Goal: Task Accomplishment & Management: Manage account settings

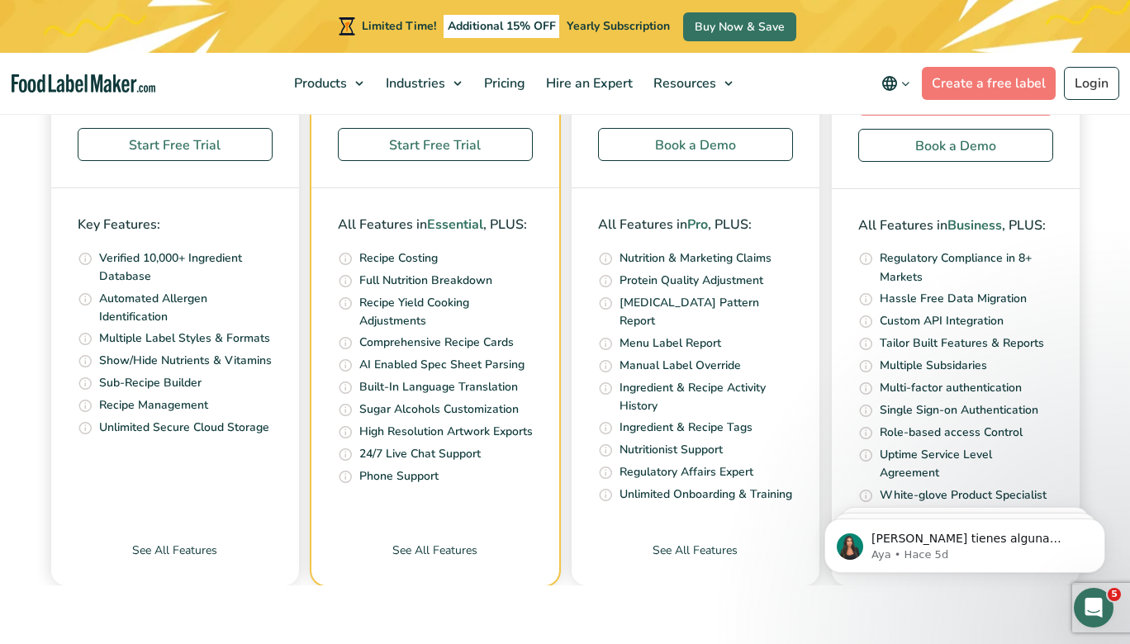
scroll to position [5756, 0]
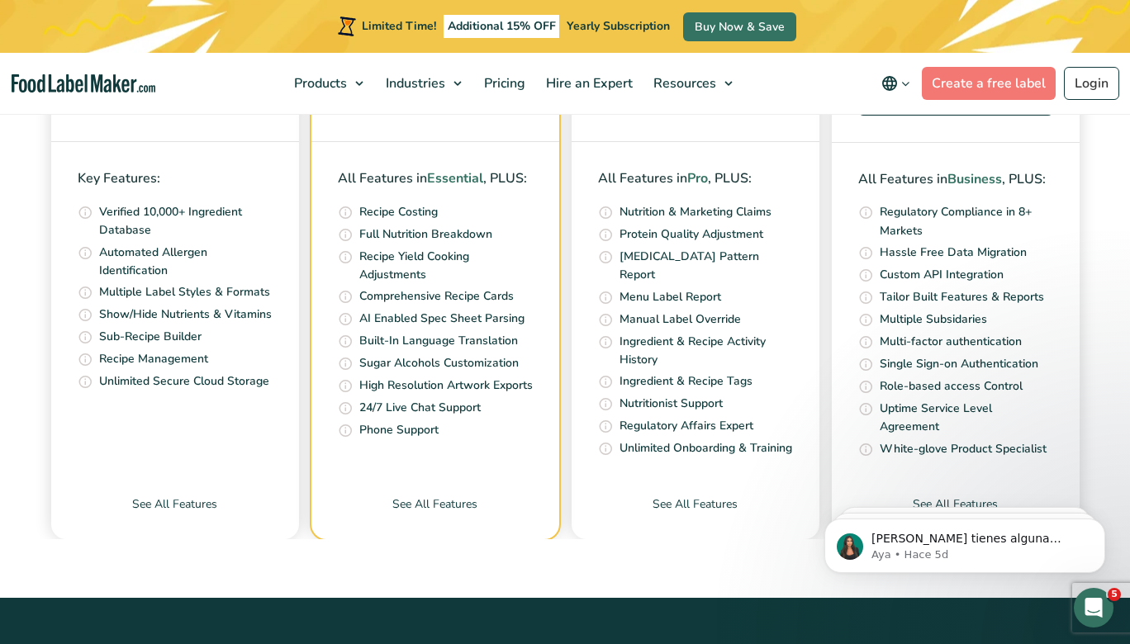
scroll to position [5473, 0]
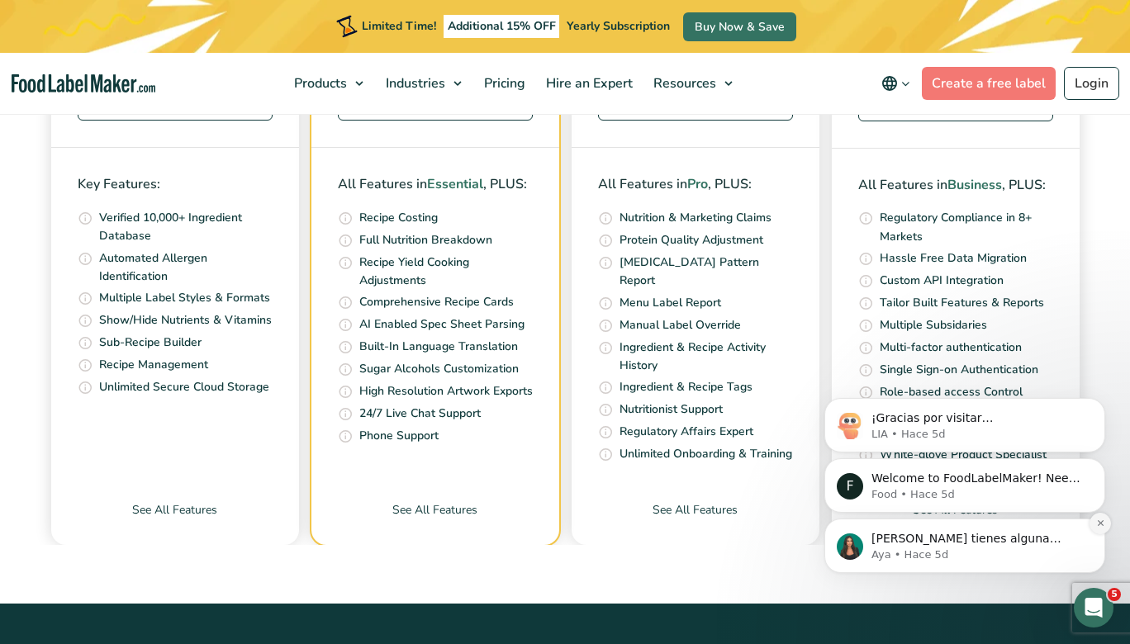
click at [1103, 525] on icon "Dismiss notification" at bounding box center [1100, 523] width 9 height 9
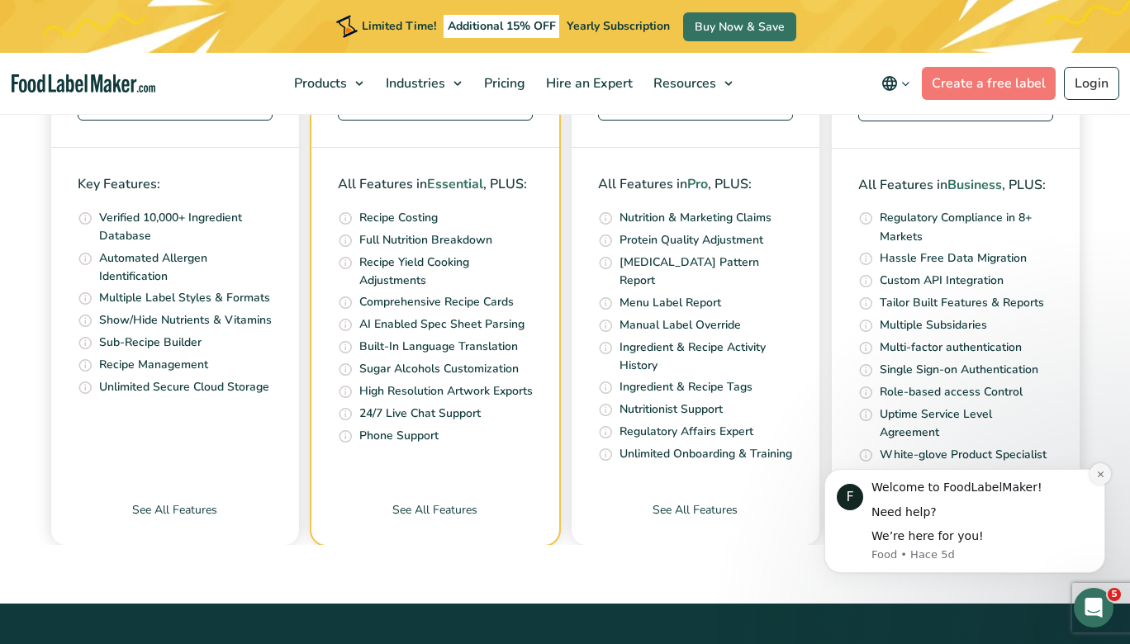
click at [1098, 482] on button "Dismiss notification" at bounding box center [1100, 473] width 21 height 21
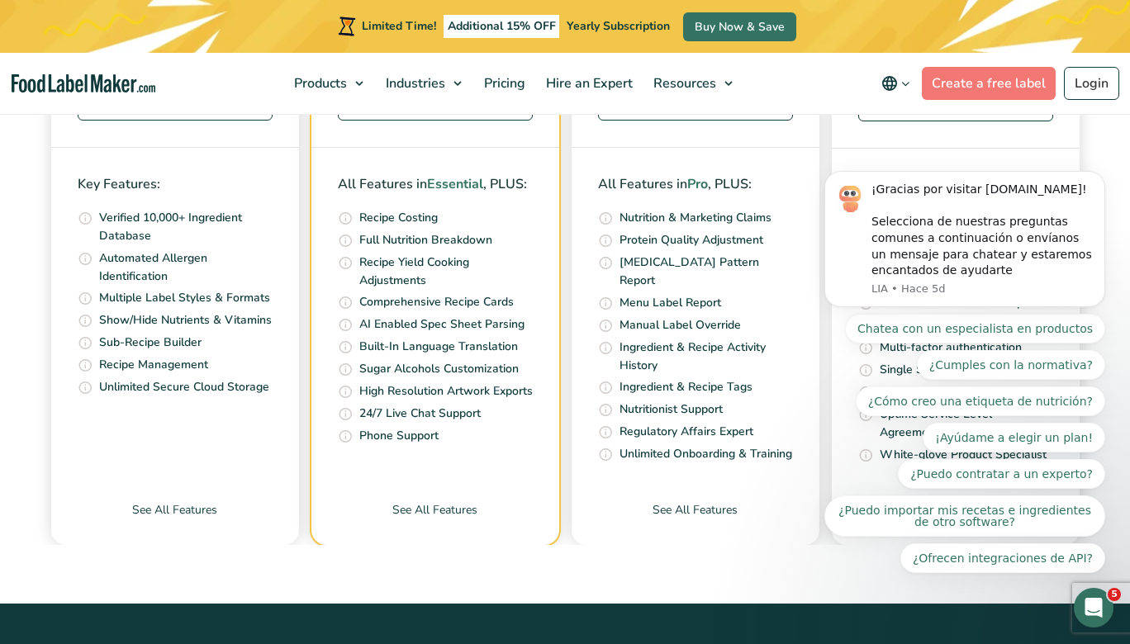
click at [1055, 10] on body "¡Gracias por visitar [DOMAIN_NAME]! Selecciona de nuestras preguntas comunes a …" at bounding box center [964, 243] width 317 height 700
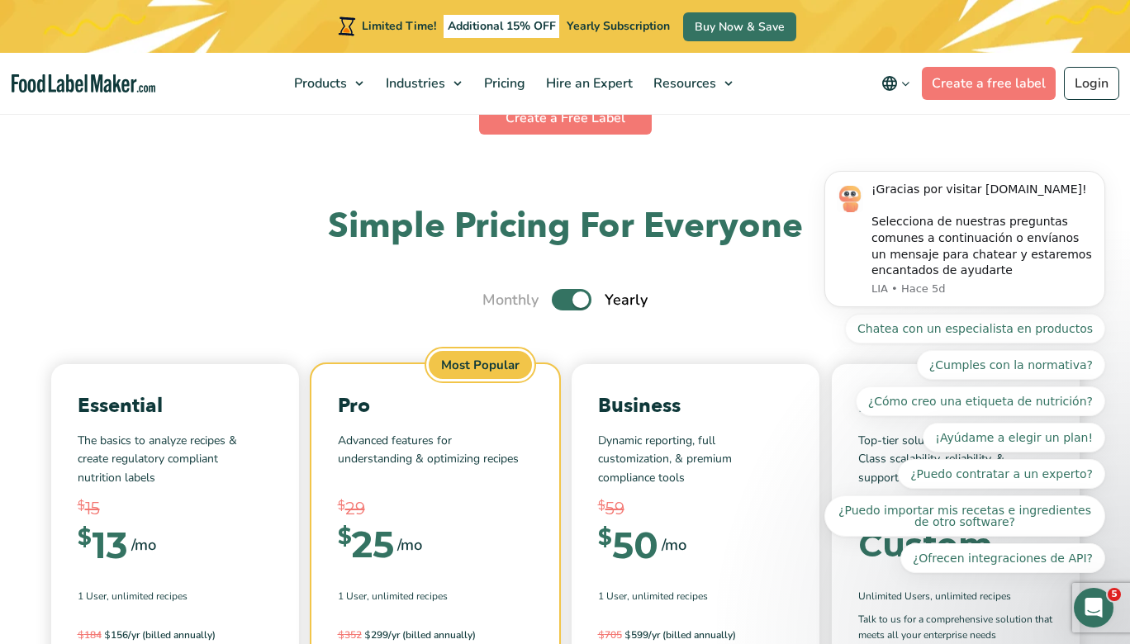
scroll to position [4852, 0]
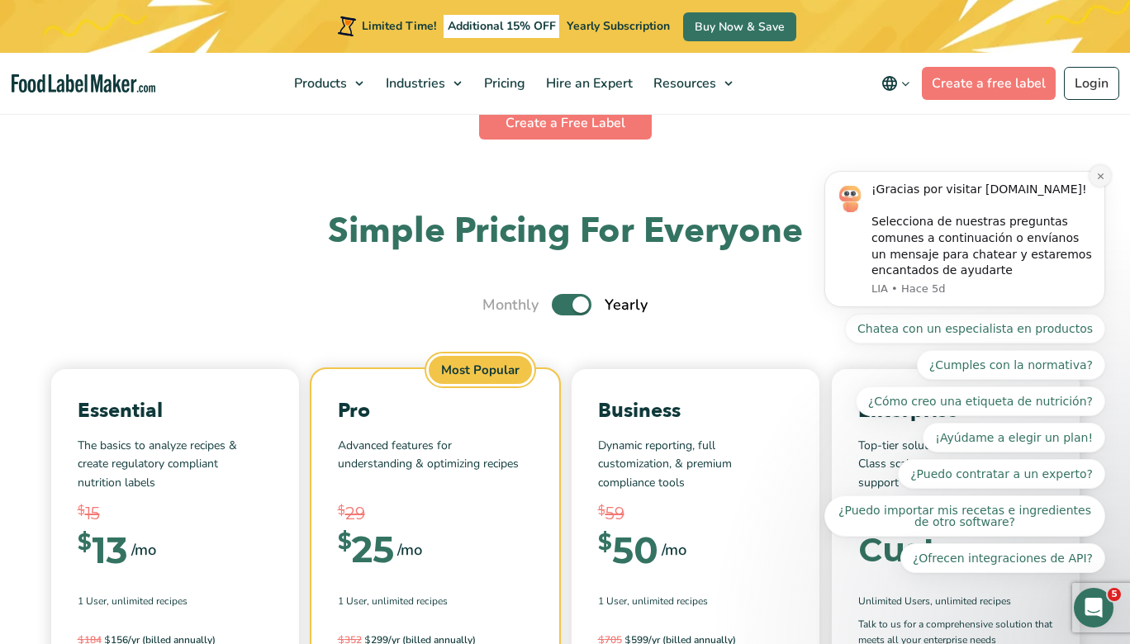
click at [1106, 178] on button "Dismiss notification" at bounding box center [1100, 175] width 21 height 21
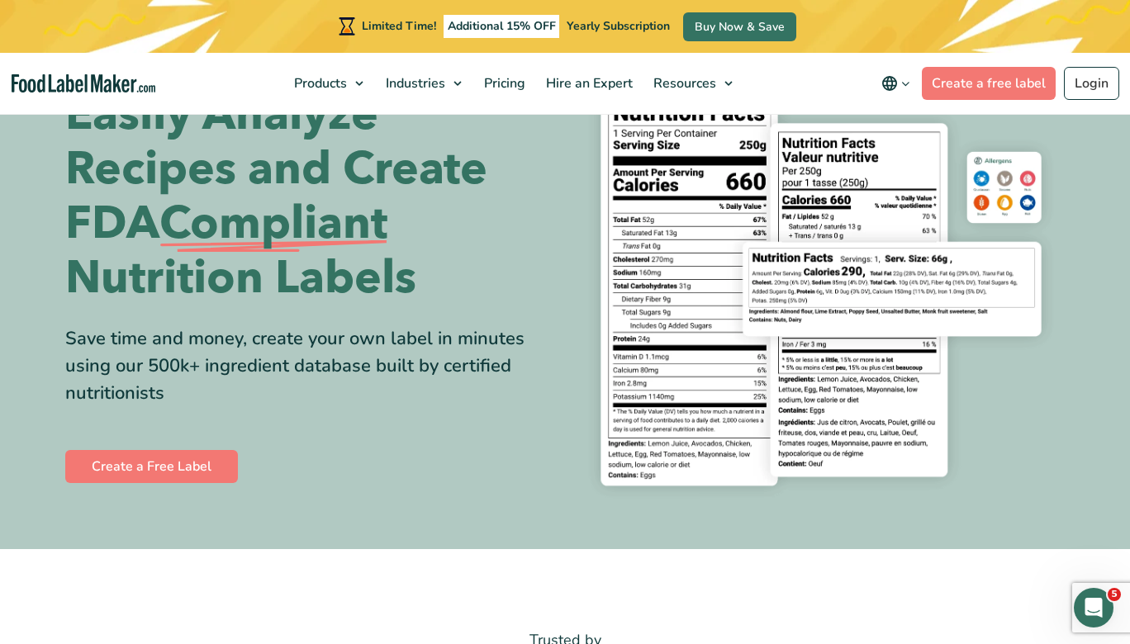
scroll to position [0, 0]
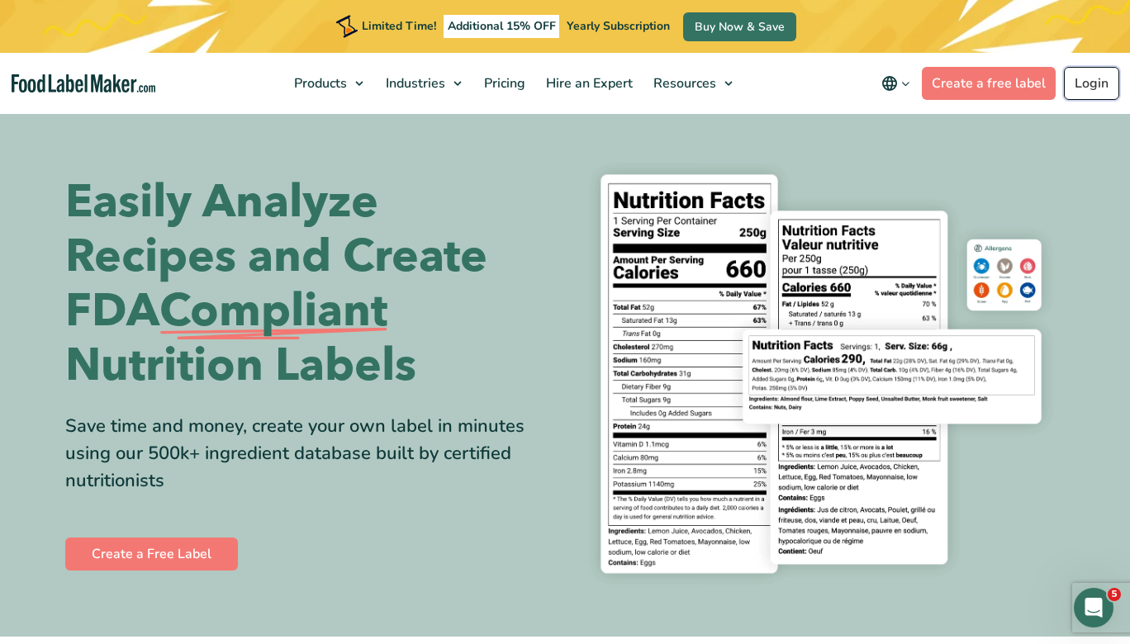
click at [1079, 92] on link "Login" at bounding box center [1091, 83] width 55 height 33
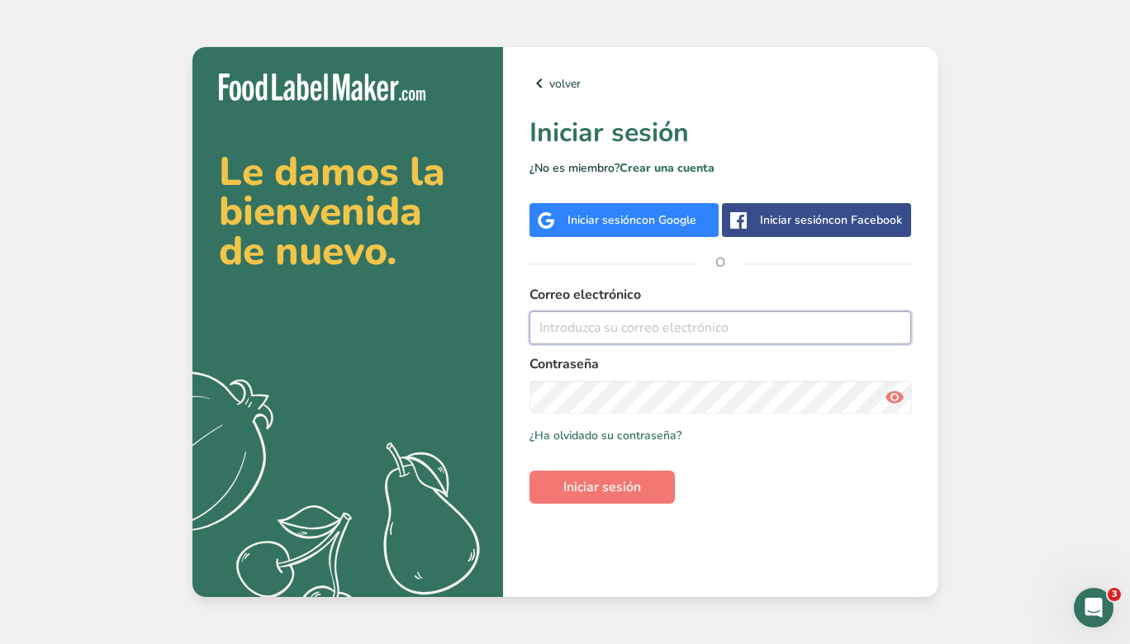
click at [565, 336] on input "email" at bounding box center [720, 327] width 382 height 33
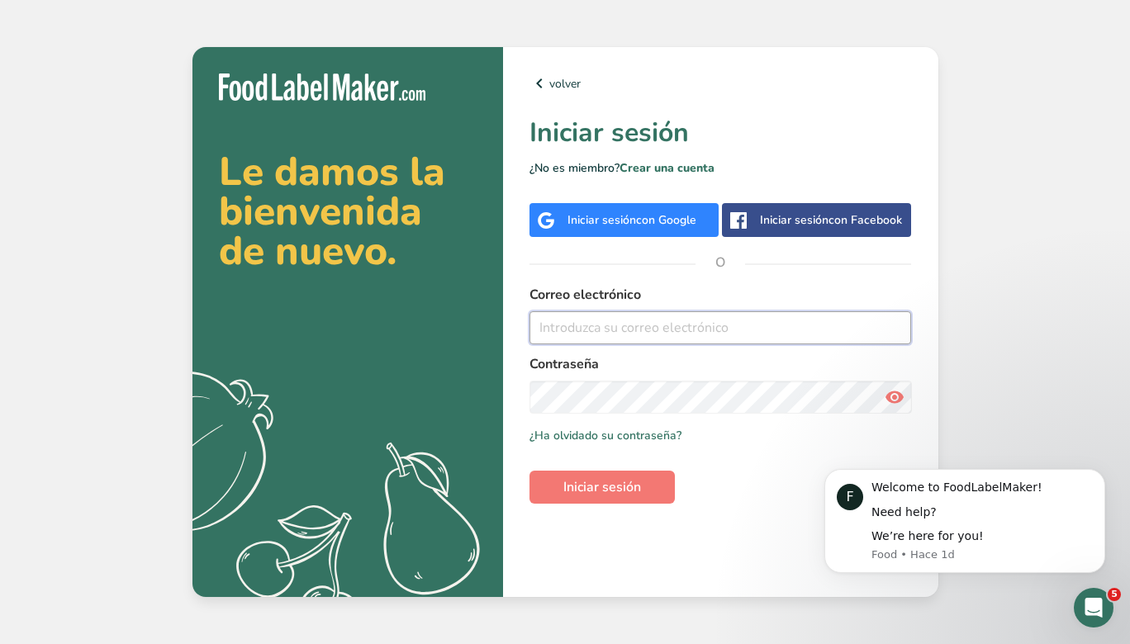
paste input "Admin@inaruvalley.com"
type input "Admin@inaruvalley.com"
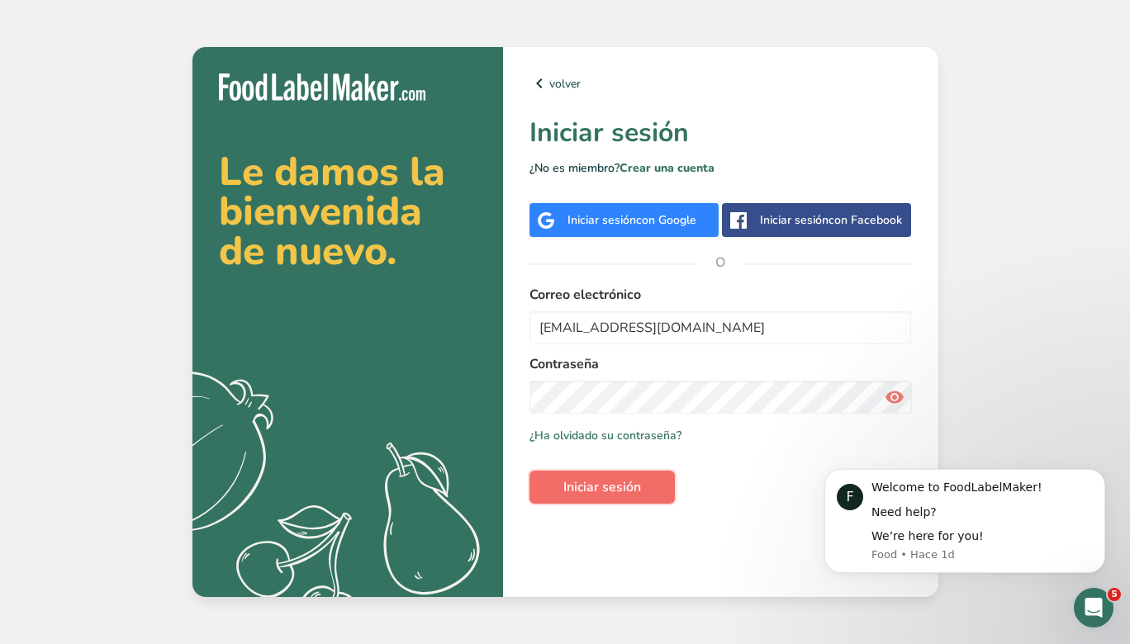
click at [607, 490] on span "Iniciar sesión" at bounding box center [602, 487] width 78 height 20
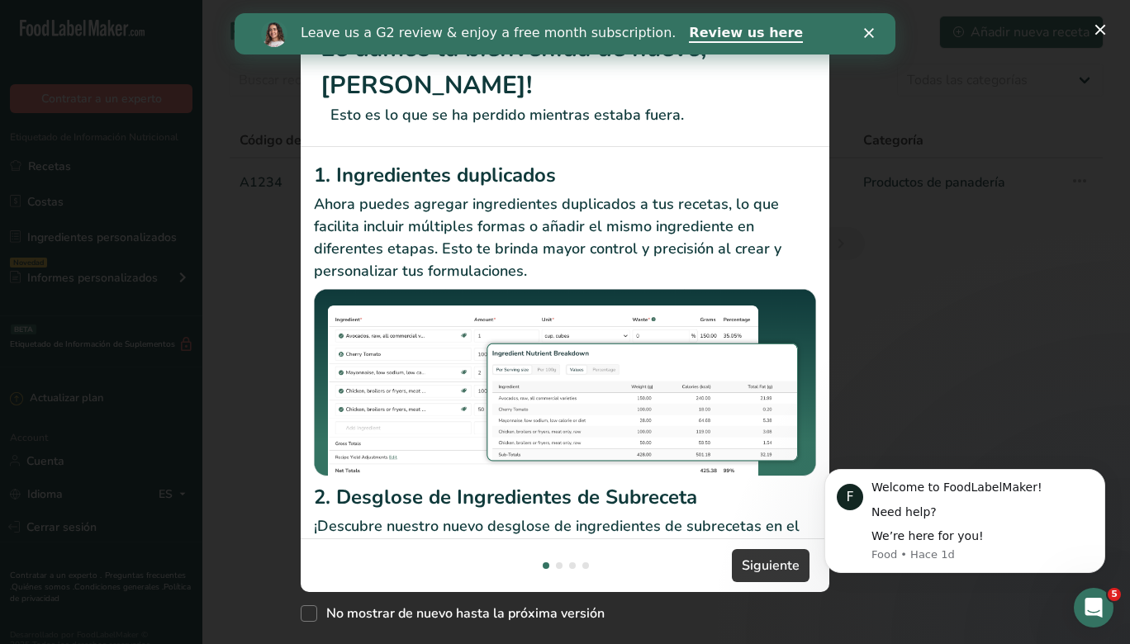
click at [864, 31] on icon "Cerrar" at bounding box center [869, 33] width 10 height 10
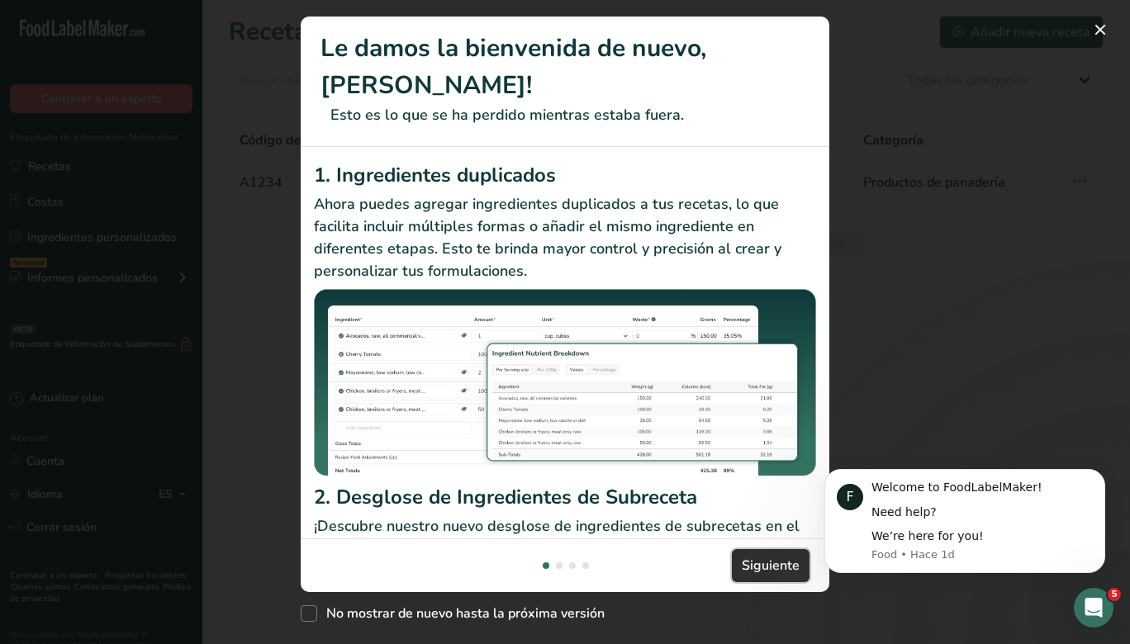
click at [780, 567] on span "Siguiente" at bounding box center [771, 566] width 58 height 20
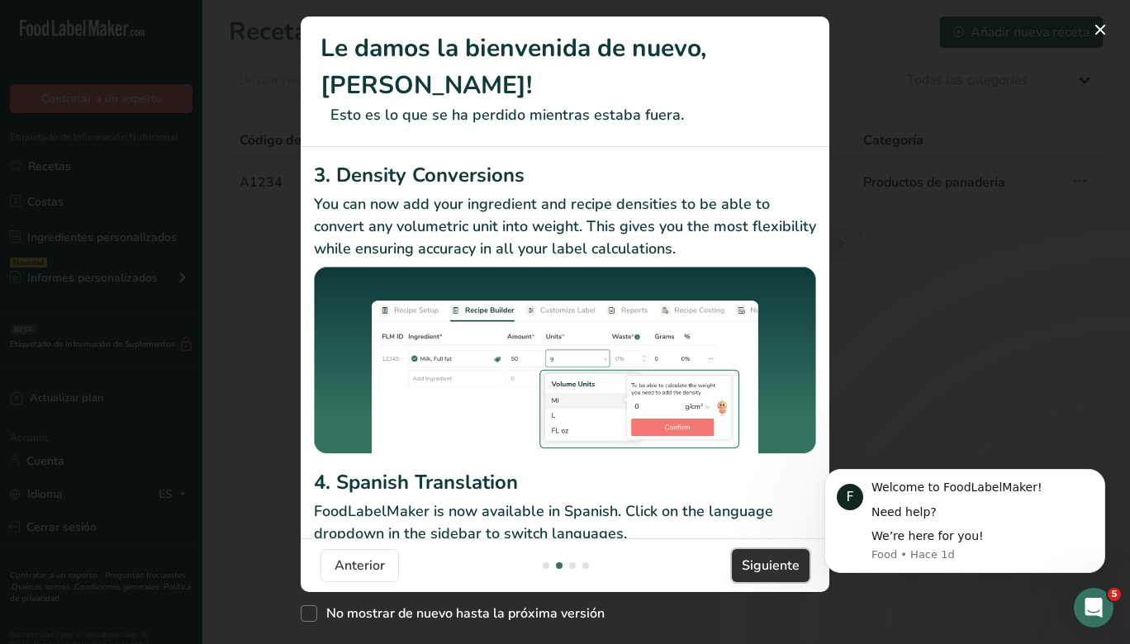
click at [780, 567] on span "Siguiente" at bounding box center [771, 566] width 58 height 20
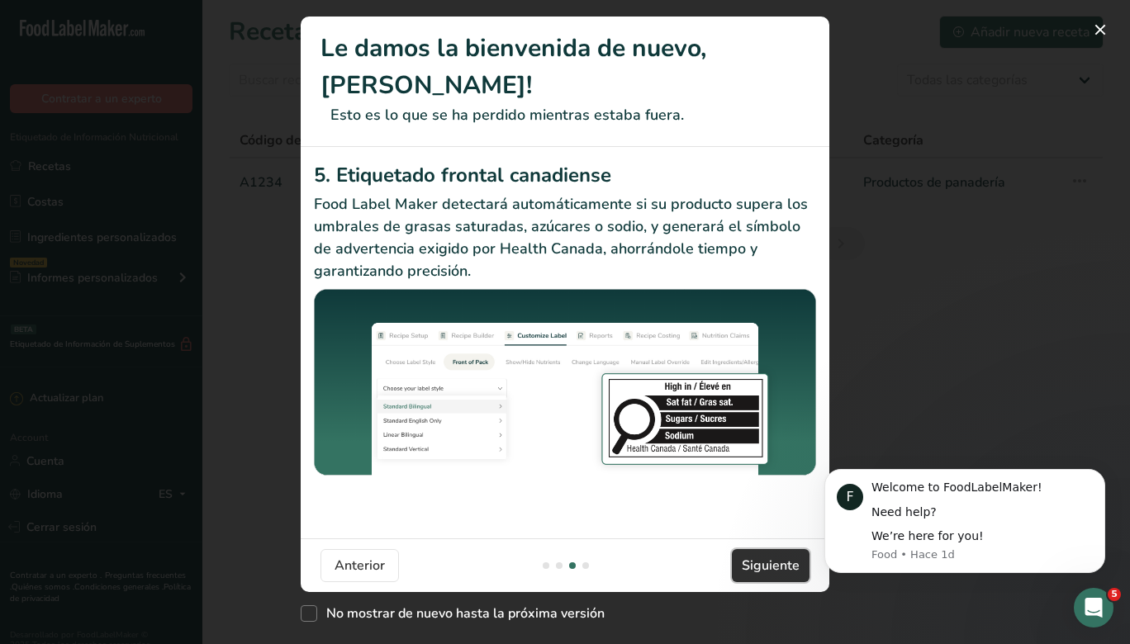
click at [780, 567] on span "Siguiente" at bounding box center [771, 566] width 58 height 20
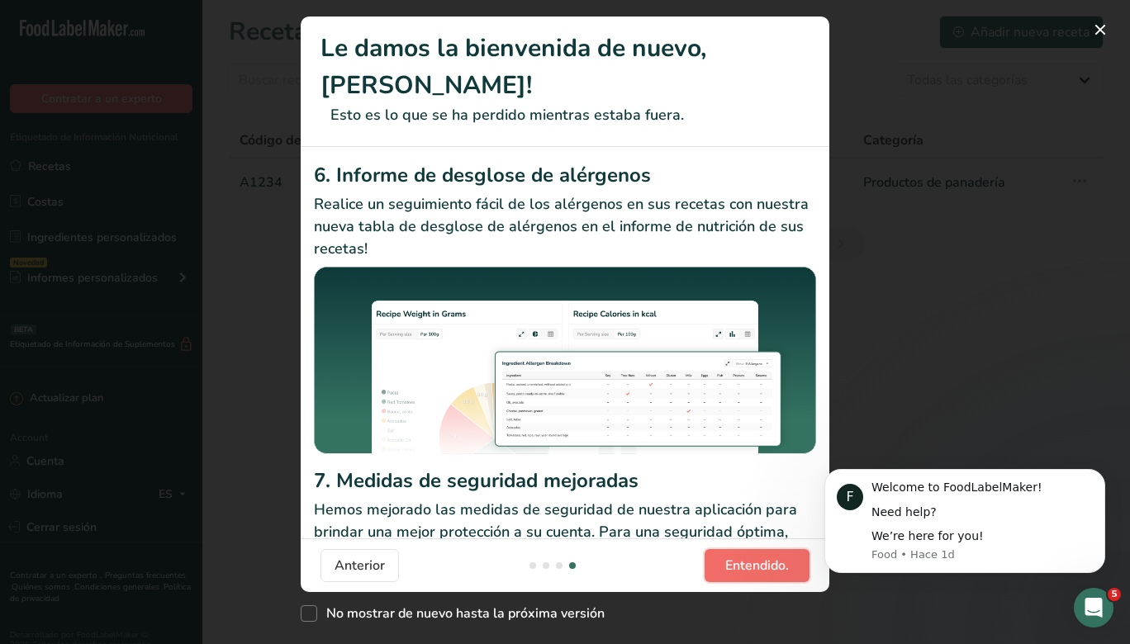
click at [780, 567] on span "Entendido." at bounding box center [757, 566] width 64 height 20
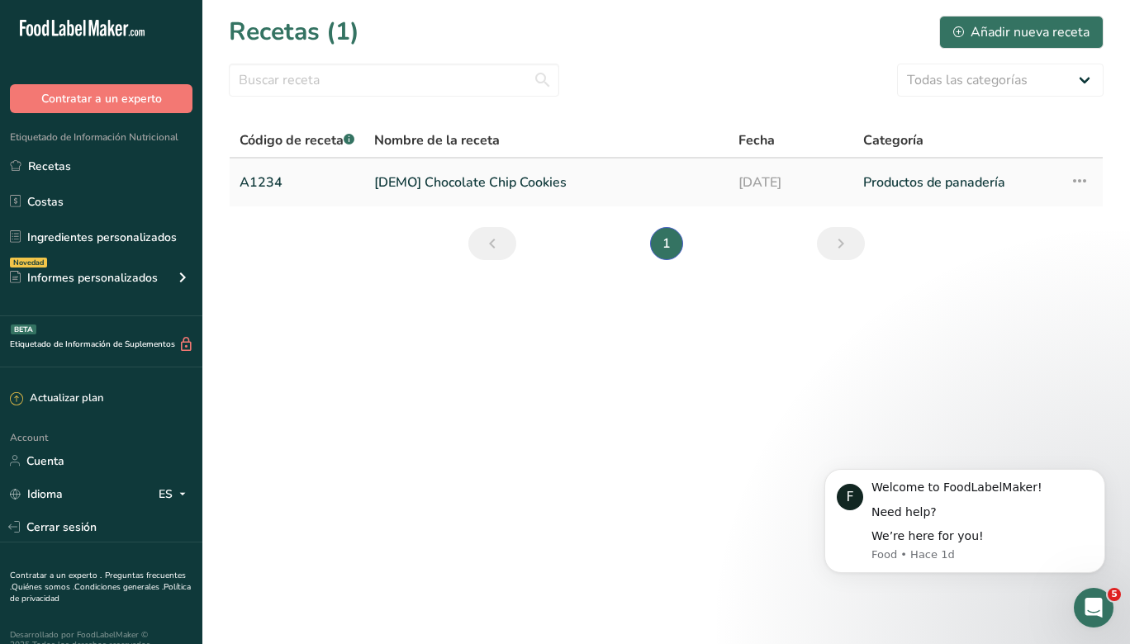
click at [546, 176] on link "[DEMO] Chocolate Chip Cookies" at bounding box center [546, 182] width 344 height 35
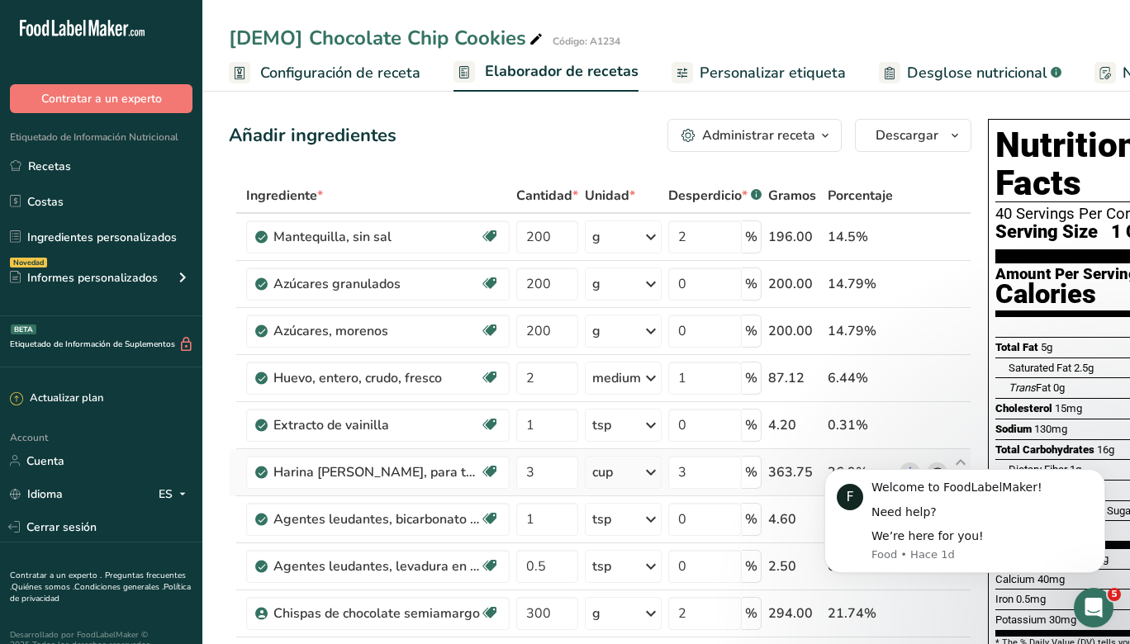
scroll to position [0, 112]
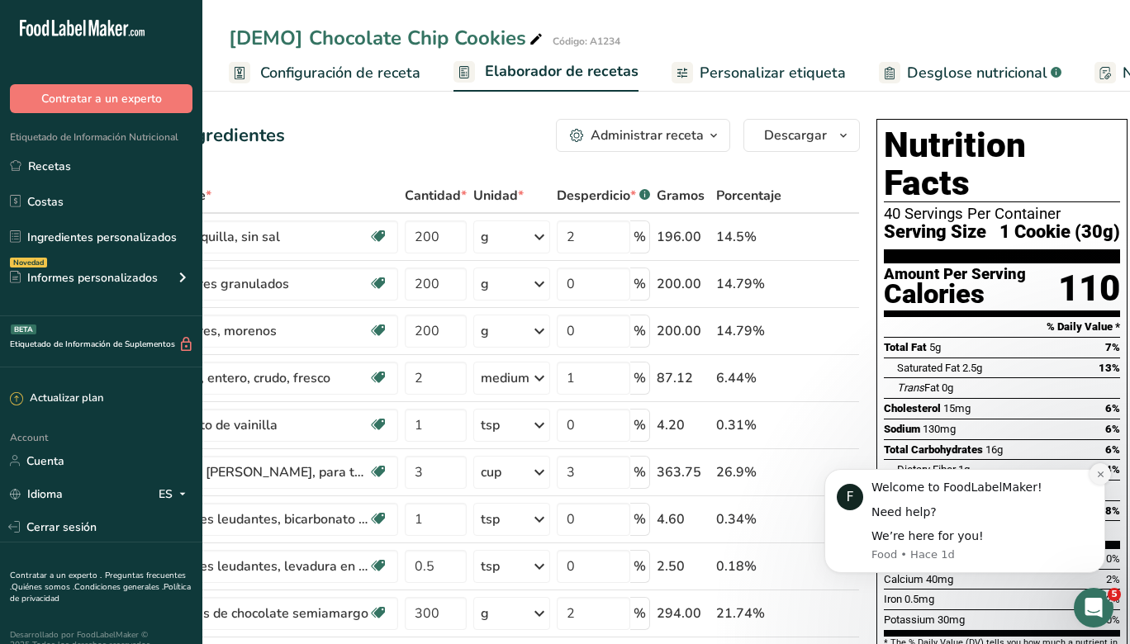
click at [1101, 479] on button "Dismiss notification" at bounding box center [1100, 473] width 21 height 21
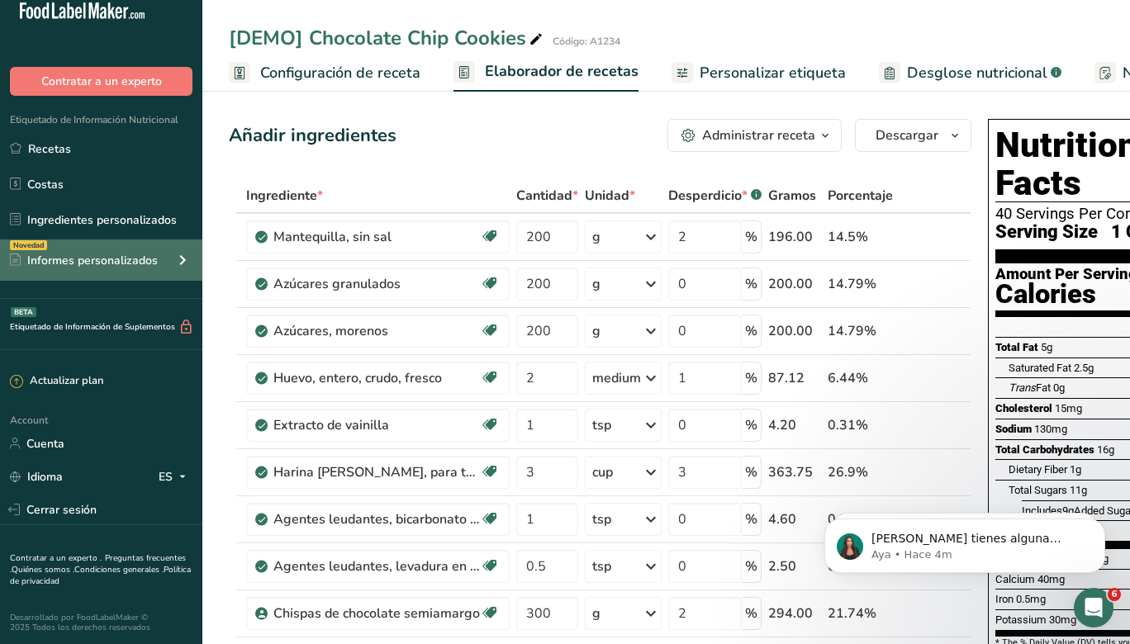
scroll to position [16, 0]
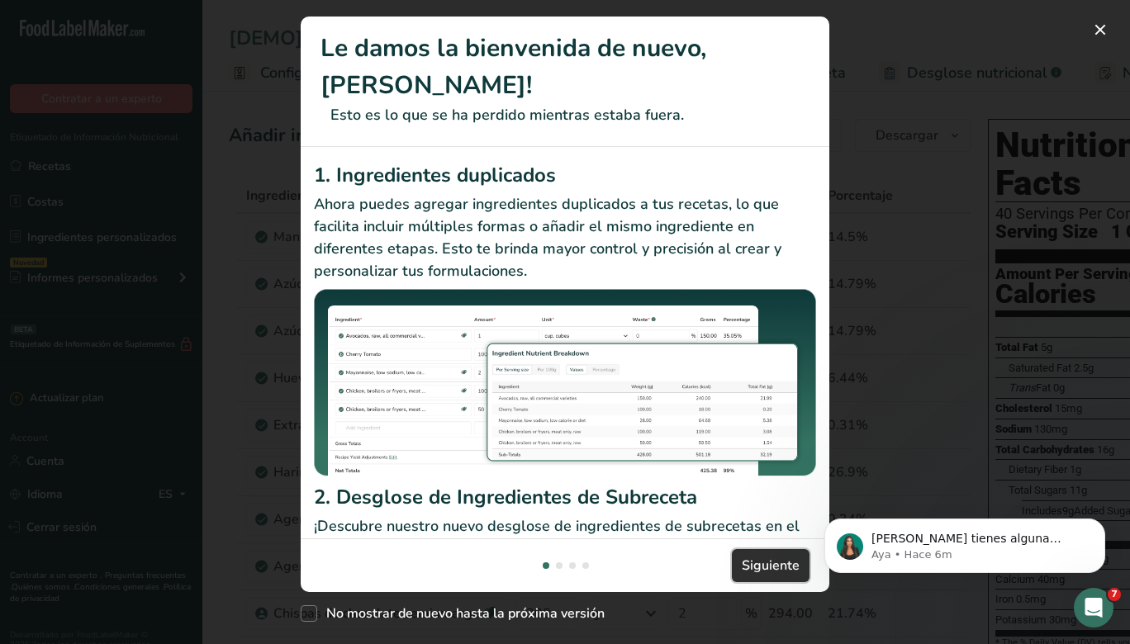
click at [787, 563] on span "Siguiente" at bounding box center [771, 566] width 58 height 20
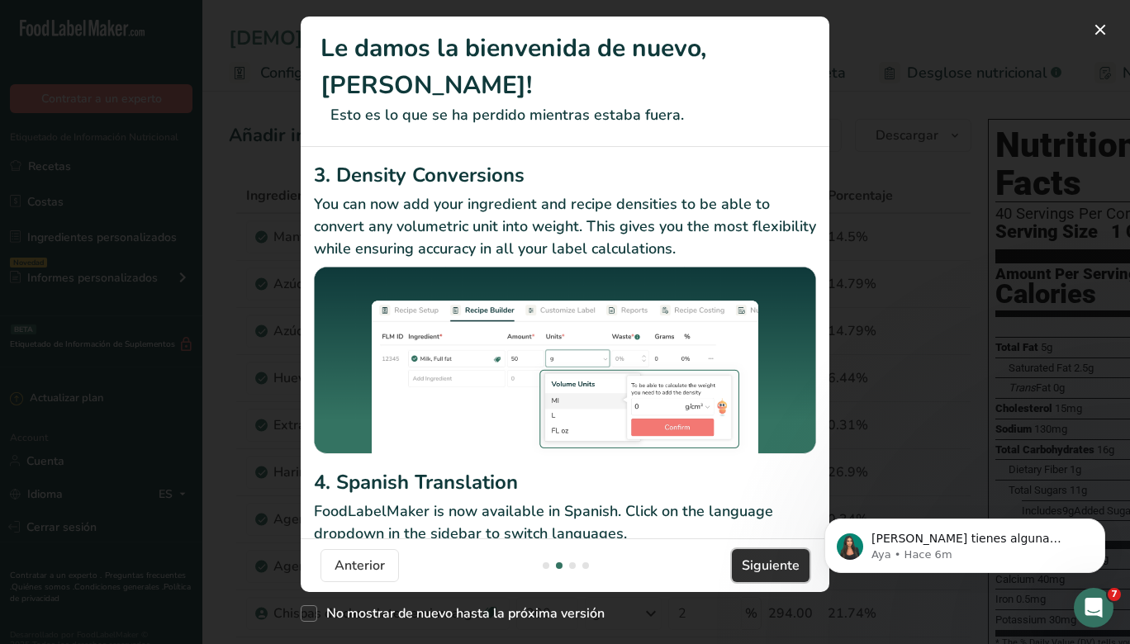
click at [787, 563] on span "Siguiente" at bounding box center [771, 566] width 58 height 20
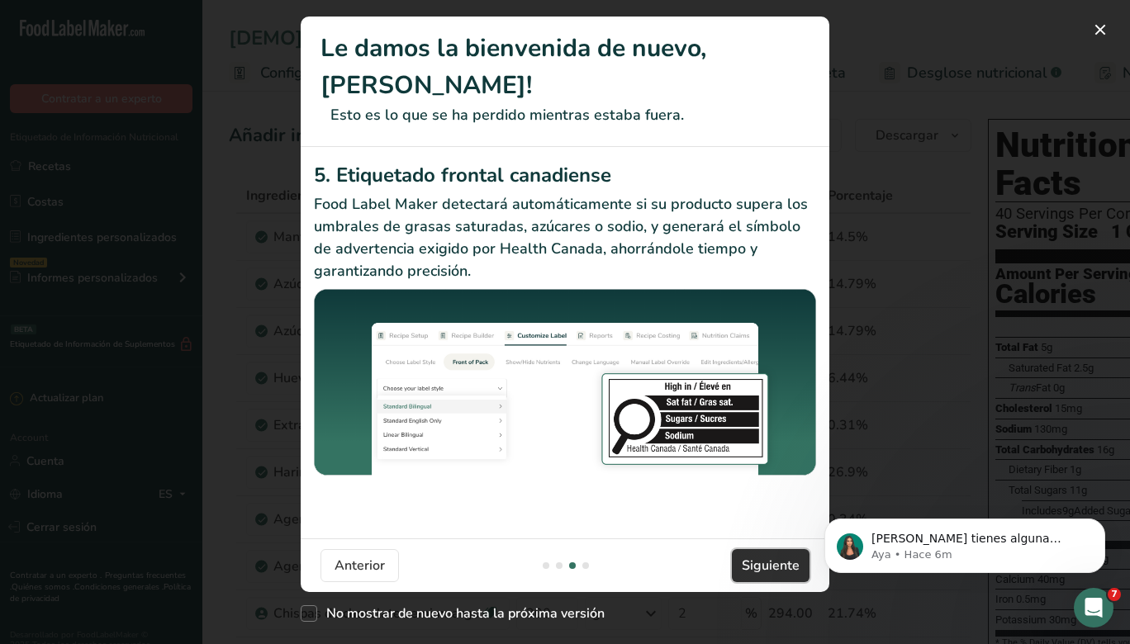
click at [787, 563] on span "Siguiente" at bounding box center [771, 566] width 58 height 20
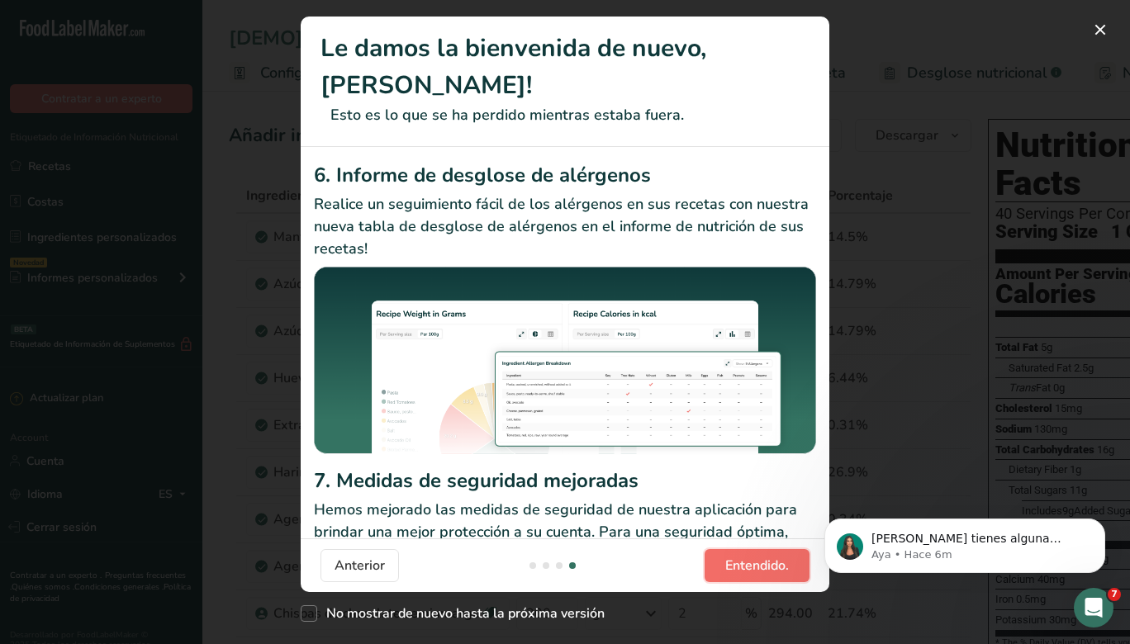
click at [787, 563] on span "Entendido." at bounding box center [757, 566] width 64 height 20
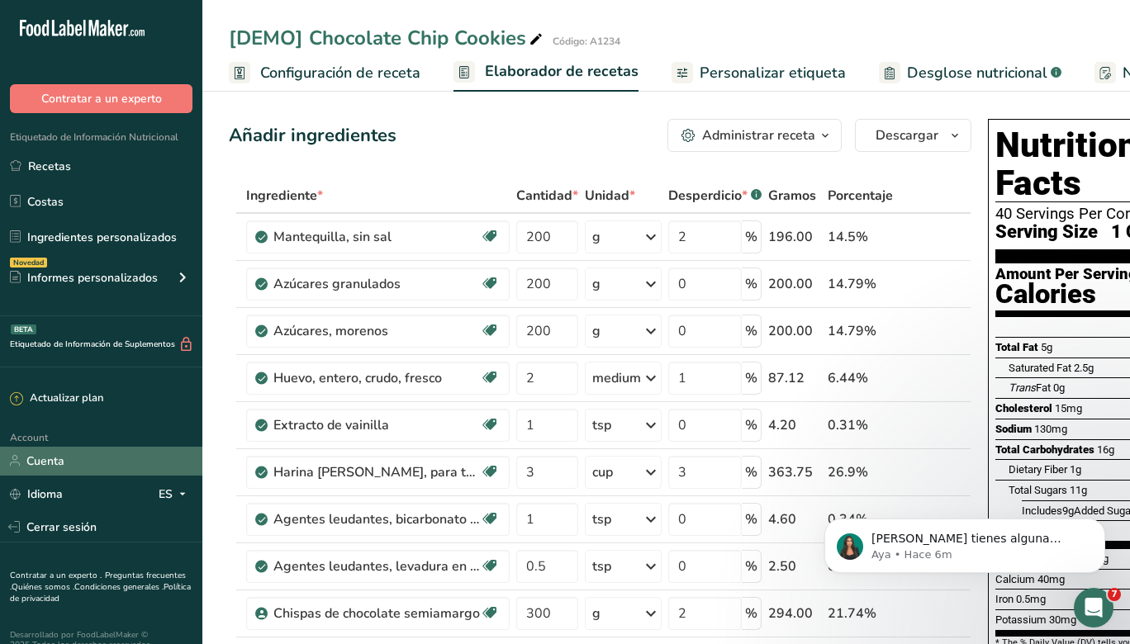
click at [73, 455] on link "Cuenta" at bounding box center [101, 461] width 202 height 29
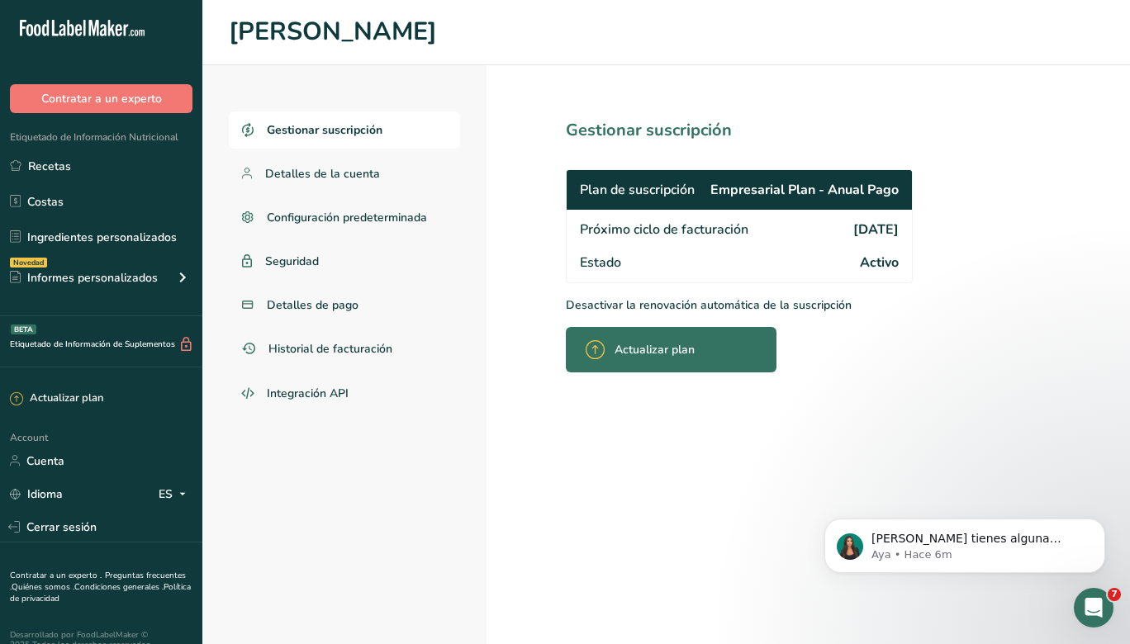
click at [622, 363] on div "Actualizar plan" at bounding box center [645, 349] width 119 height 39
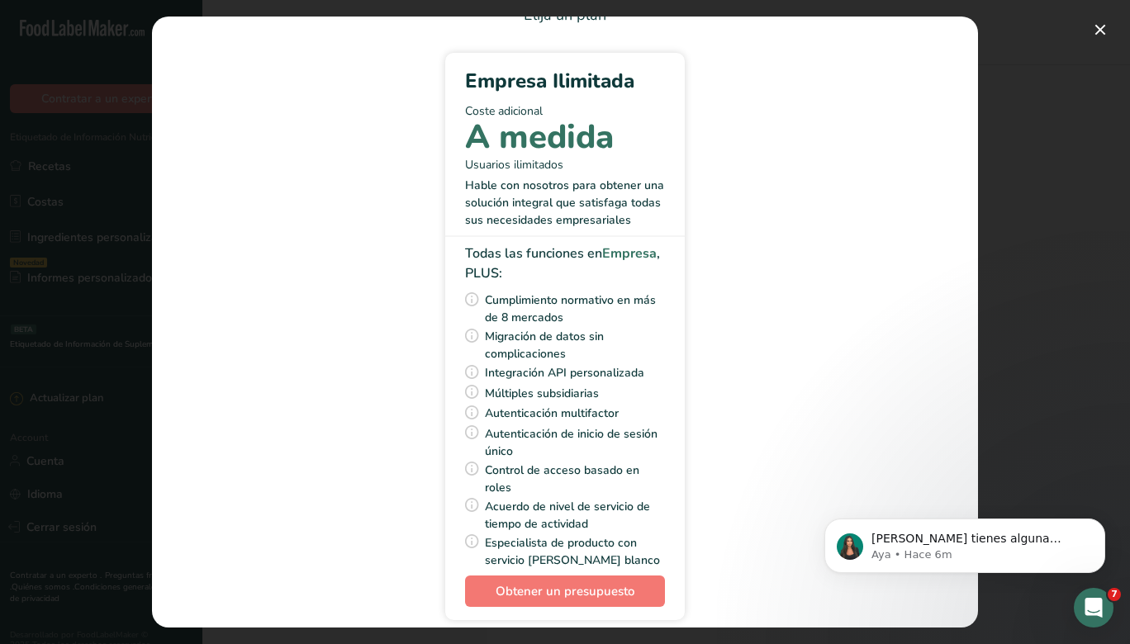
scroll to position [82, 0]
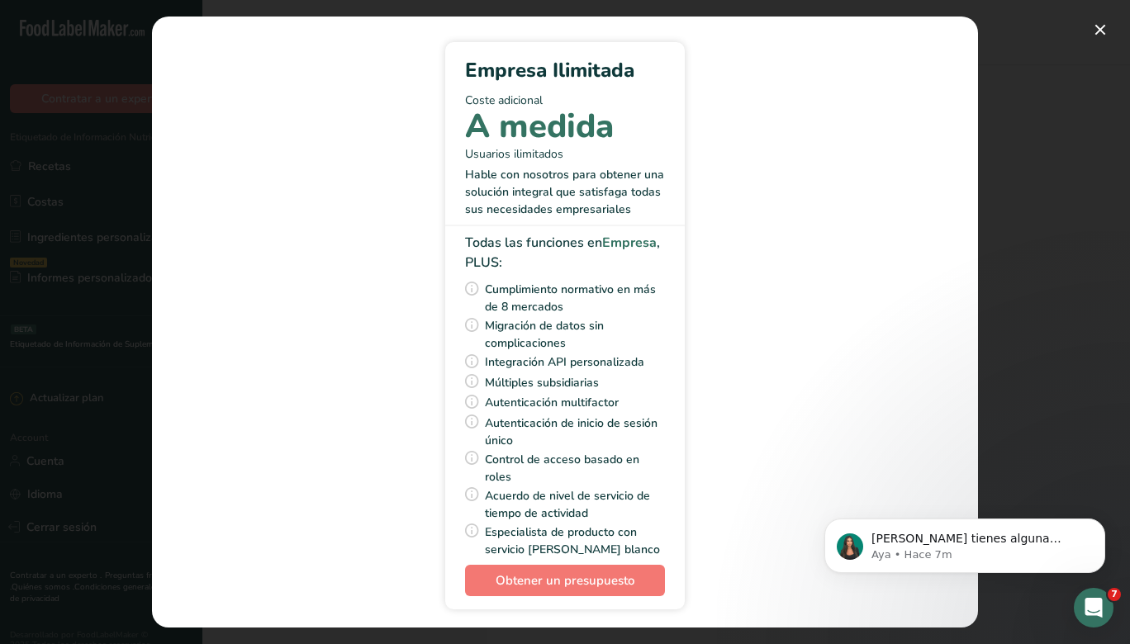
click at [1085, 135] on div "Pick Your Pricing Plan Modal" at bounding box center [565, 322] width 1130 height 644
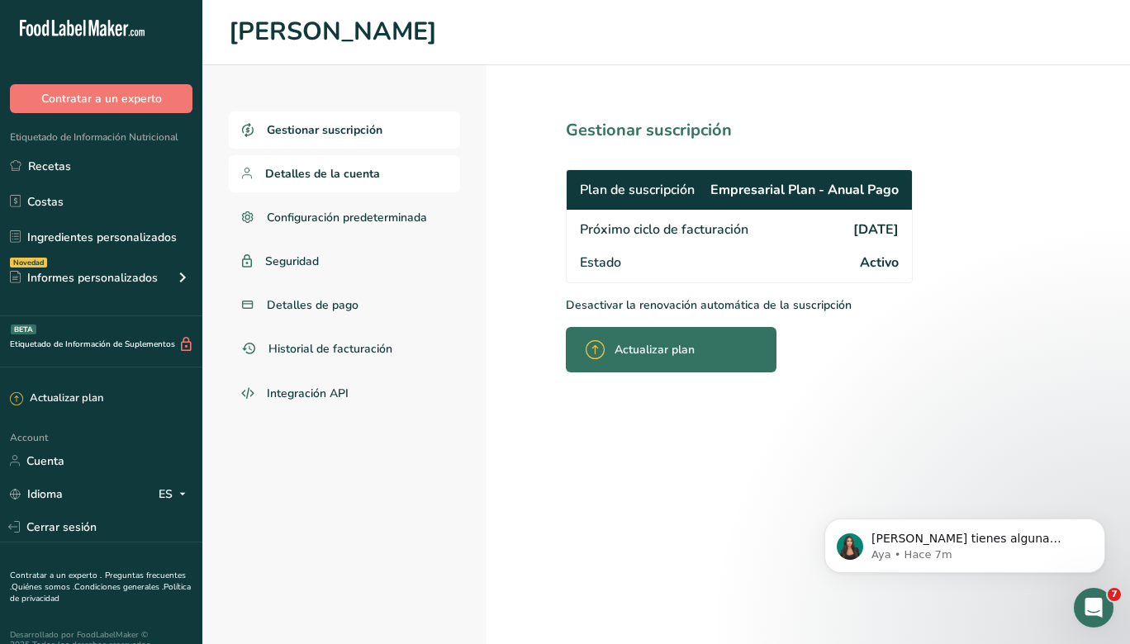
click at [325, 173] on span "Detalles de la cuenta" at bounding box center [322, 173] width 115 height 17
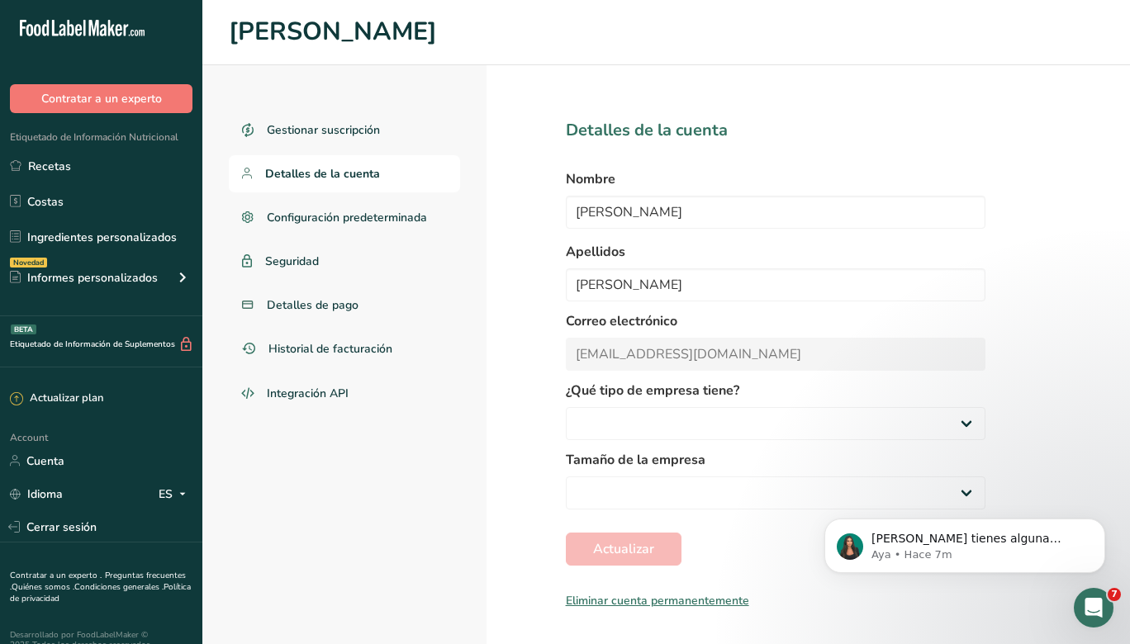
select select "8"
select select "2"
click at [283, 355] on span "Historial de facturación" at bounding box center [331, 348] width 126 height 17
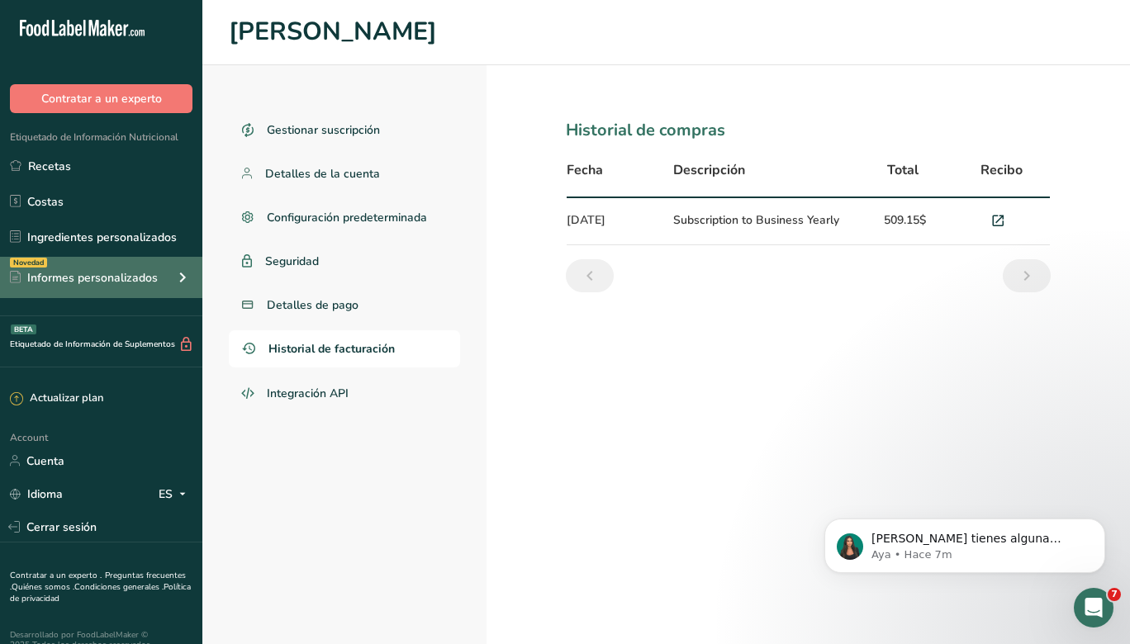
click at [93, 276] on div "Informes personalizados" at bounding box center [84, 277] width 148 height 17
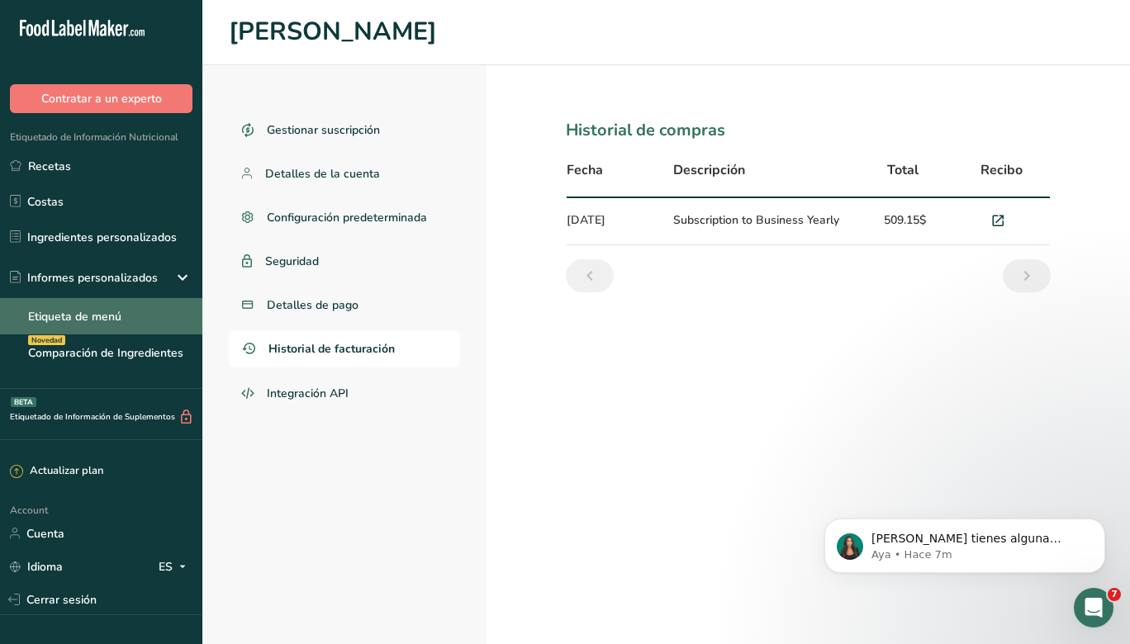
click at [106, 311] on link "Etiqueta de menú" at bounding box center [101, 316] width 202 height 36
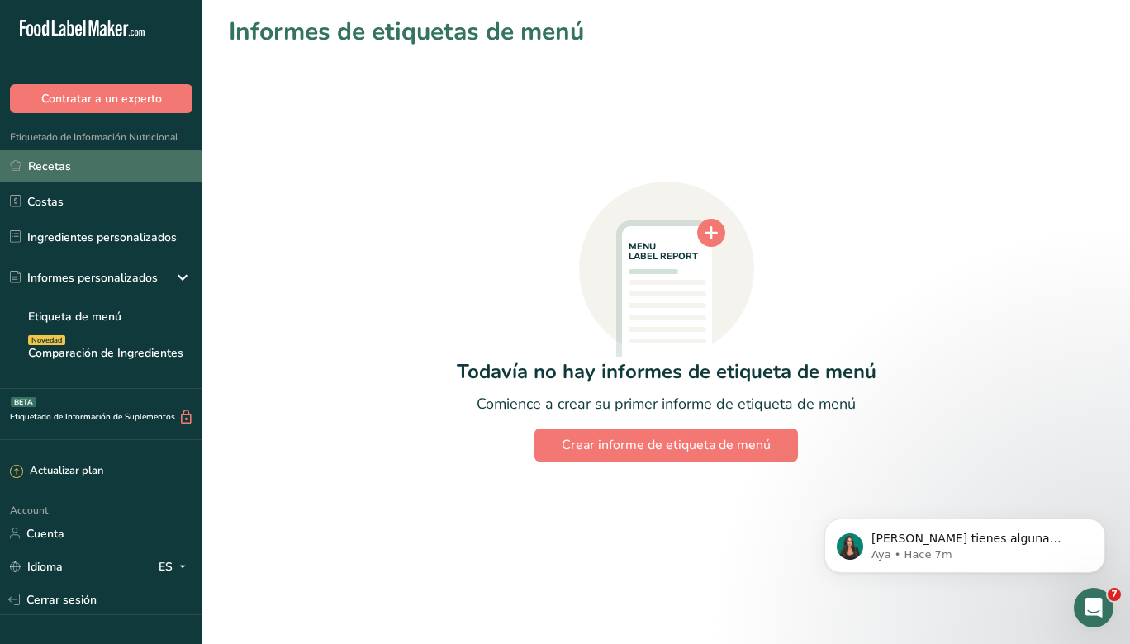
click at [101, 163] on link "Recetas" at bounding box center [101, 165] width 202 height 31
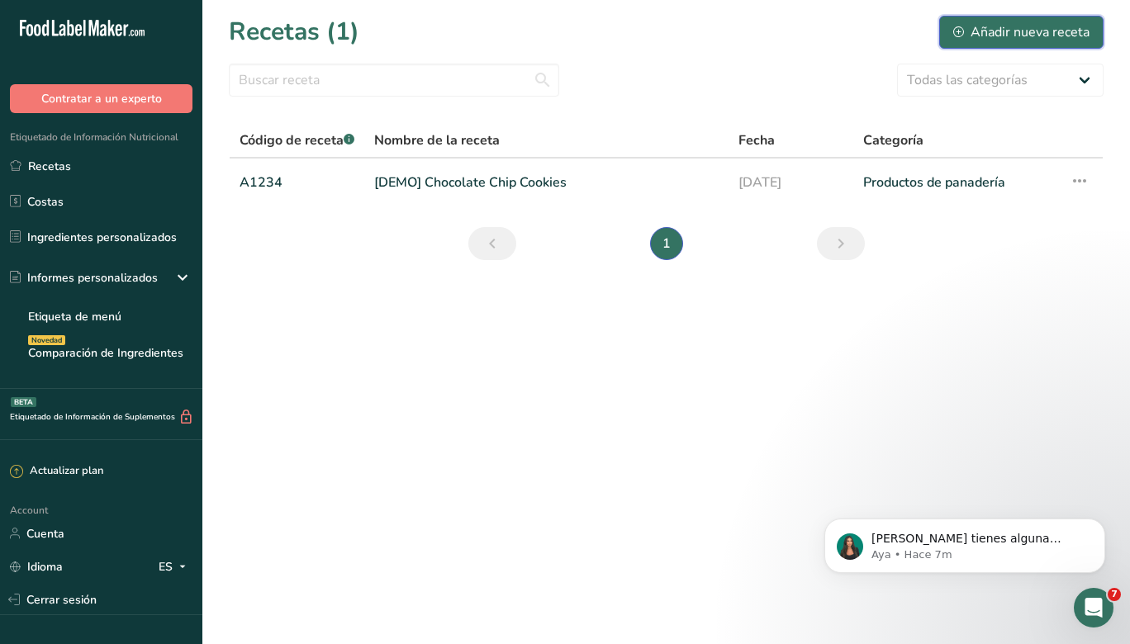
click at [1048, 36] on div "Añadir nueva receta" at bounding box center [1021, 32] width 136 height 20
